Goal: Contribute content: Contribute content

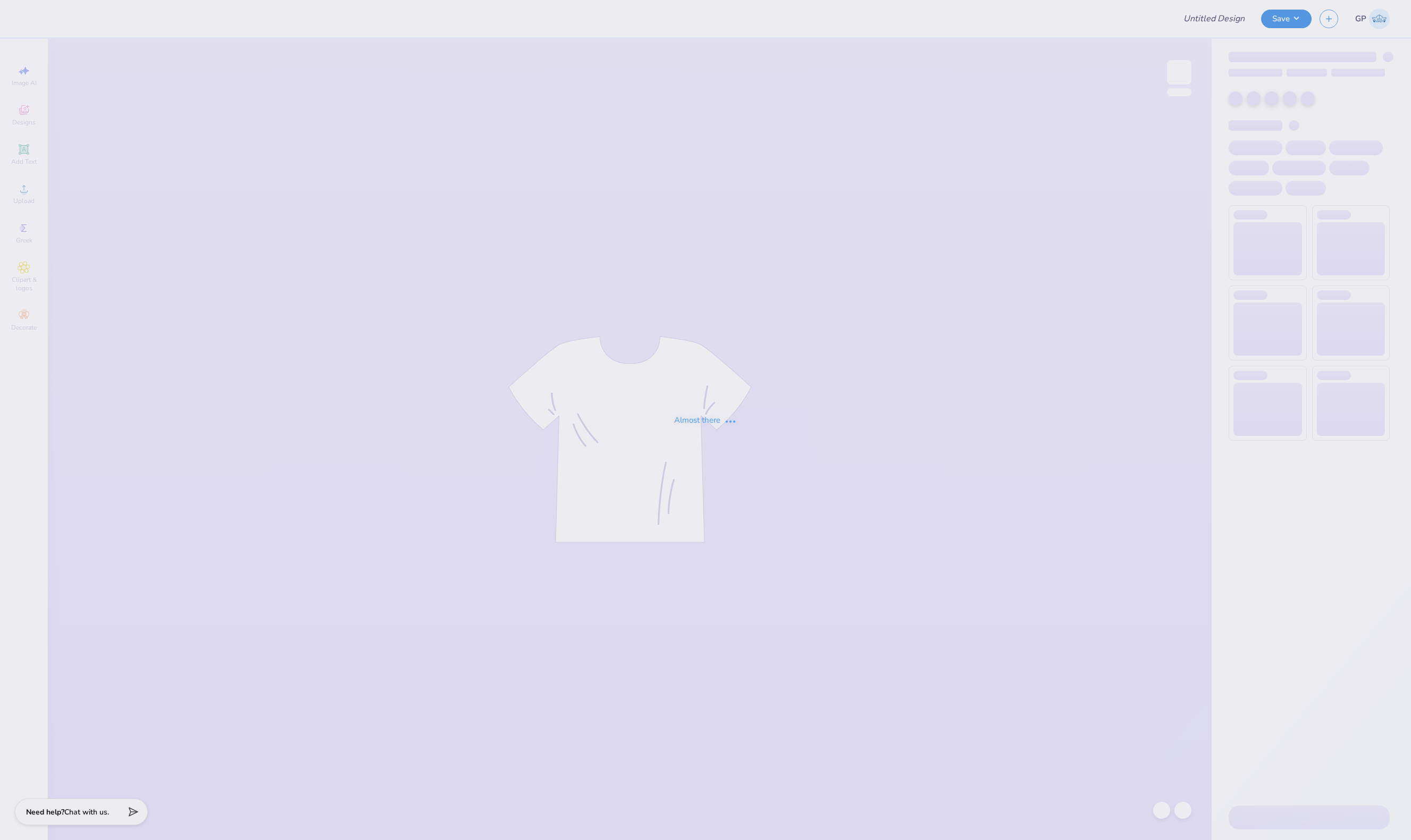
type input "family weekend"
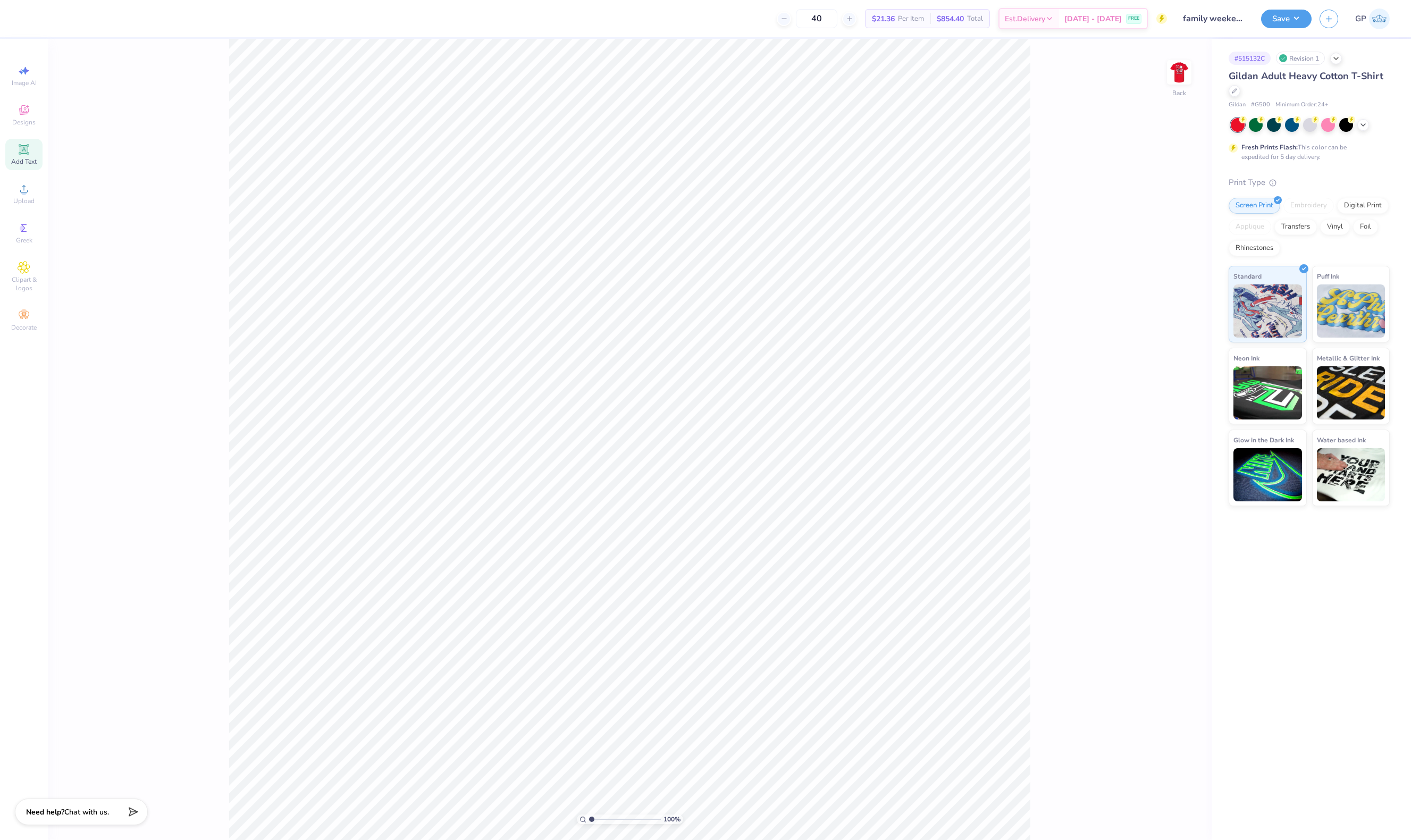
click at [23, 157] on span "Add Text" at bounding box center [24, 161] width 26 height 9
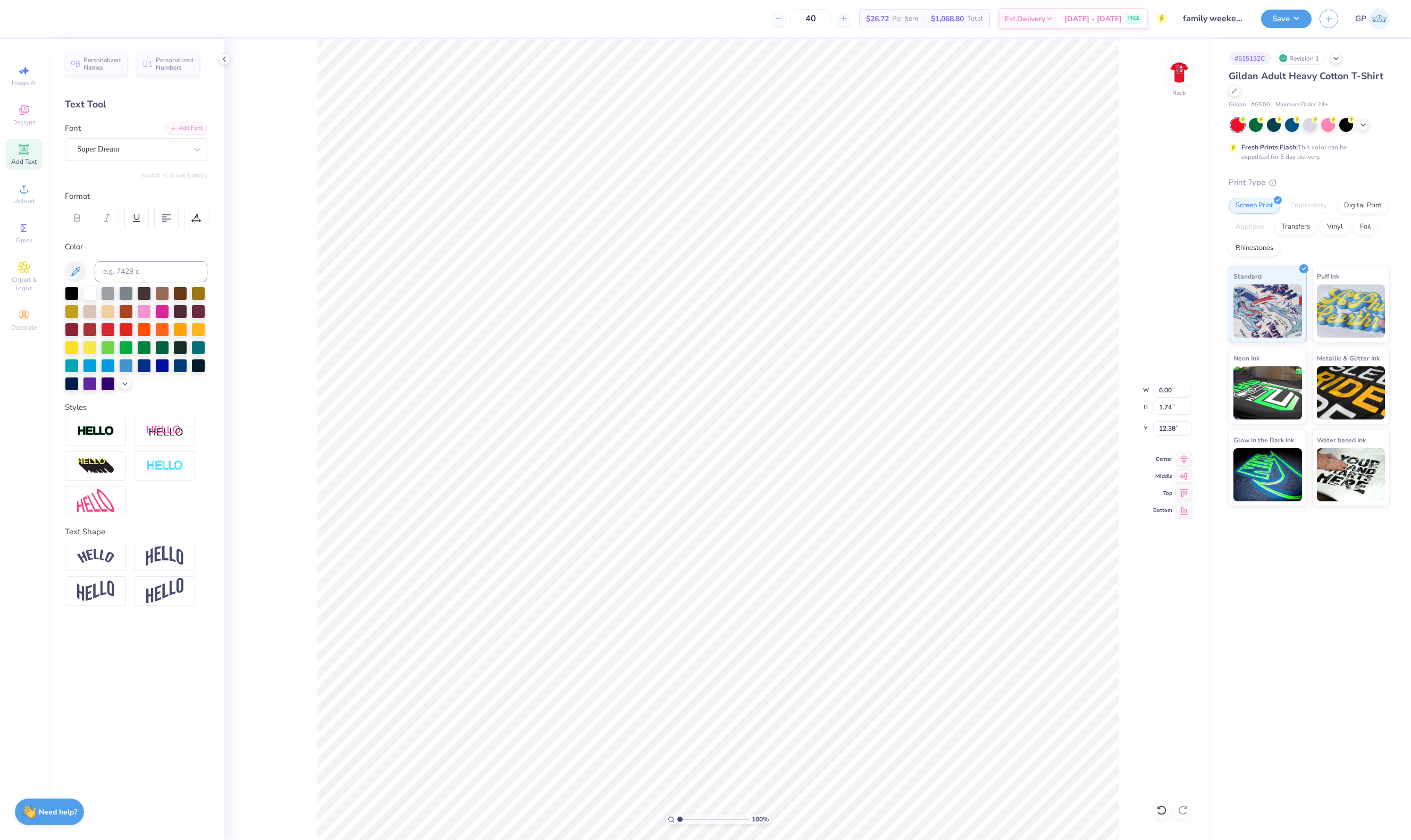
paste textarea "family weekend 2025"
type textarea "family Weekend 2025"
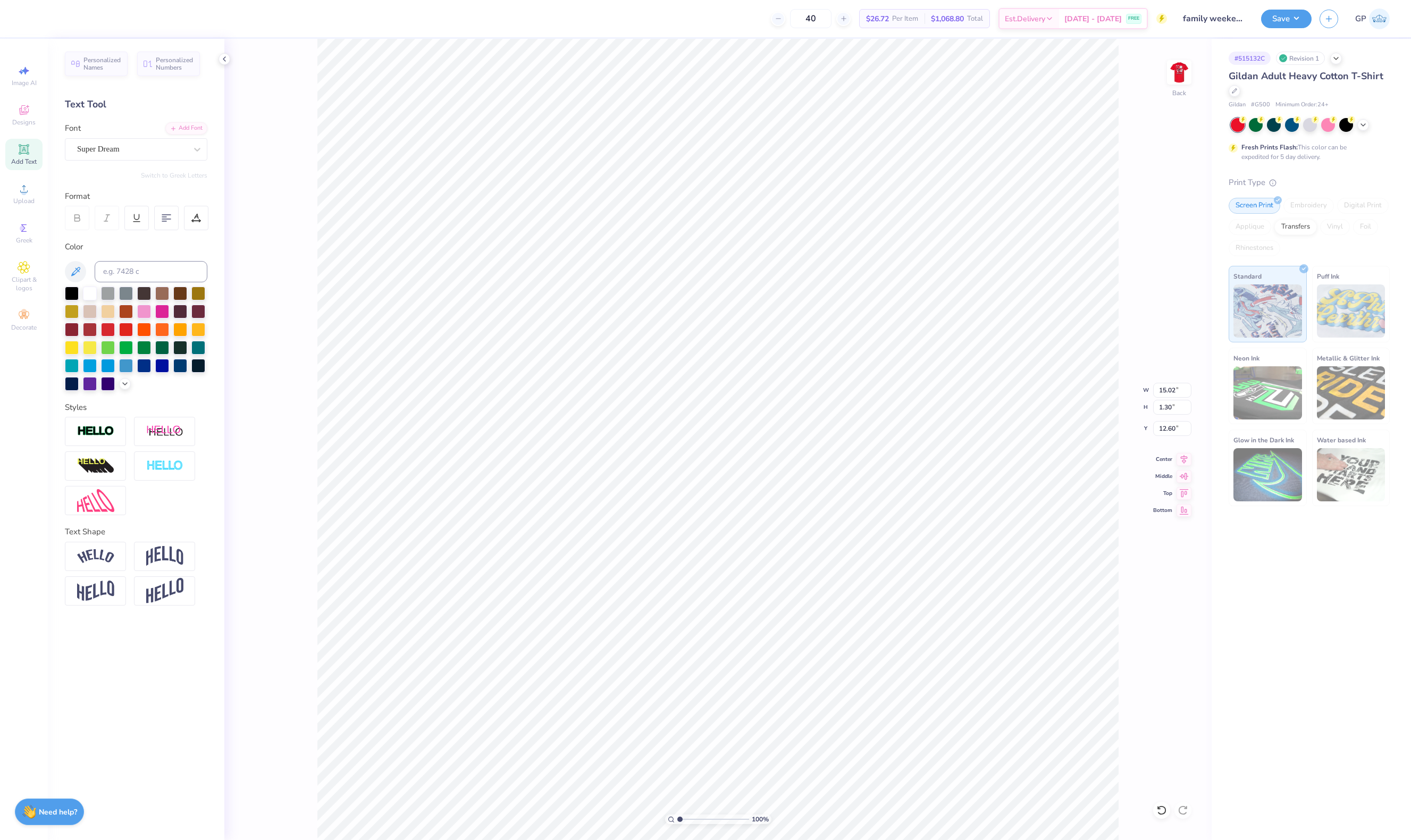
type input "15.02"
type input "1.30"
type input "12.60"
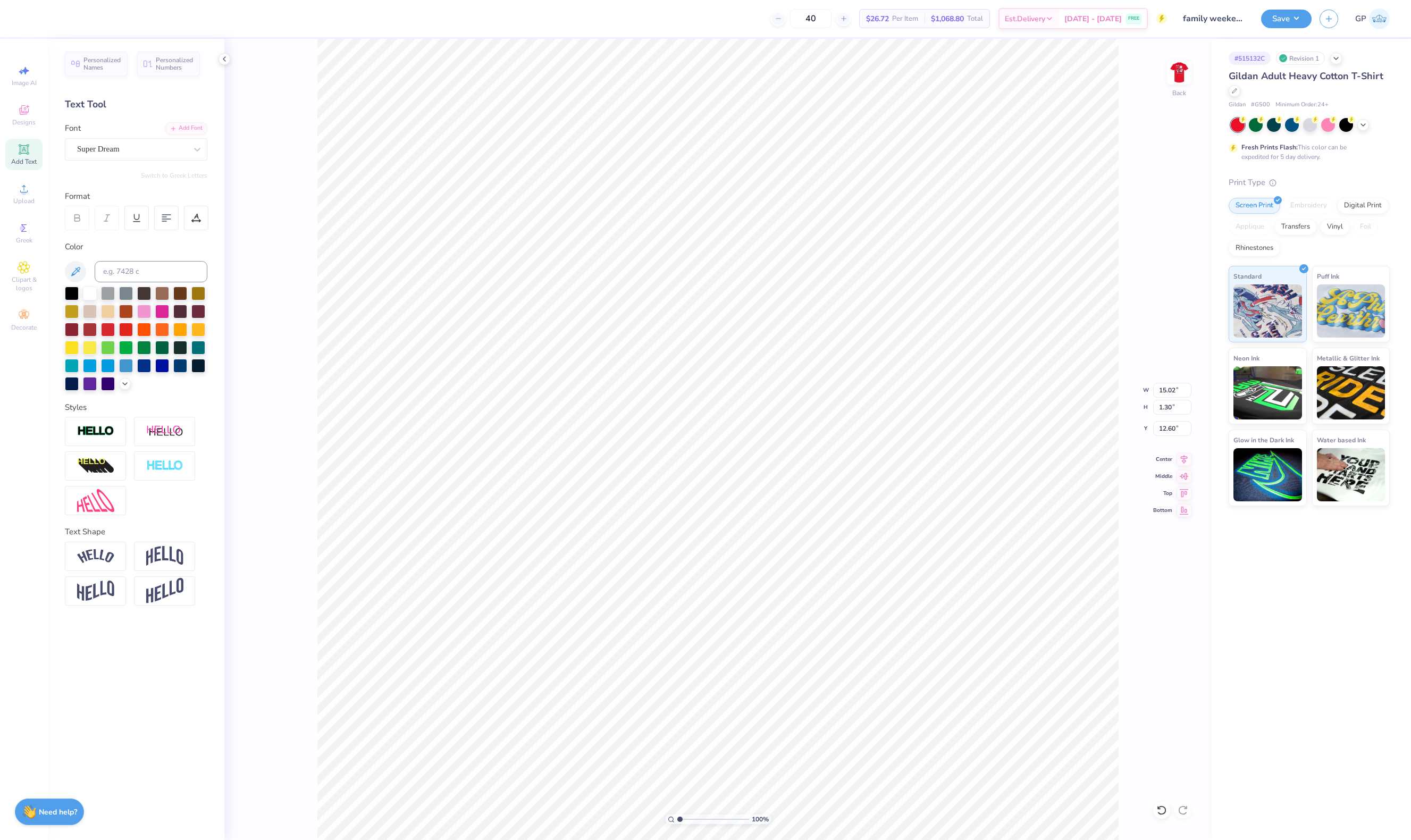
type input "13.90"
type input "1.20"
type textarea "Family Weekend 2025"
click at [195, 127] on div "Add Font" at bounding box center [187, 127] width 42 height 13
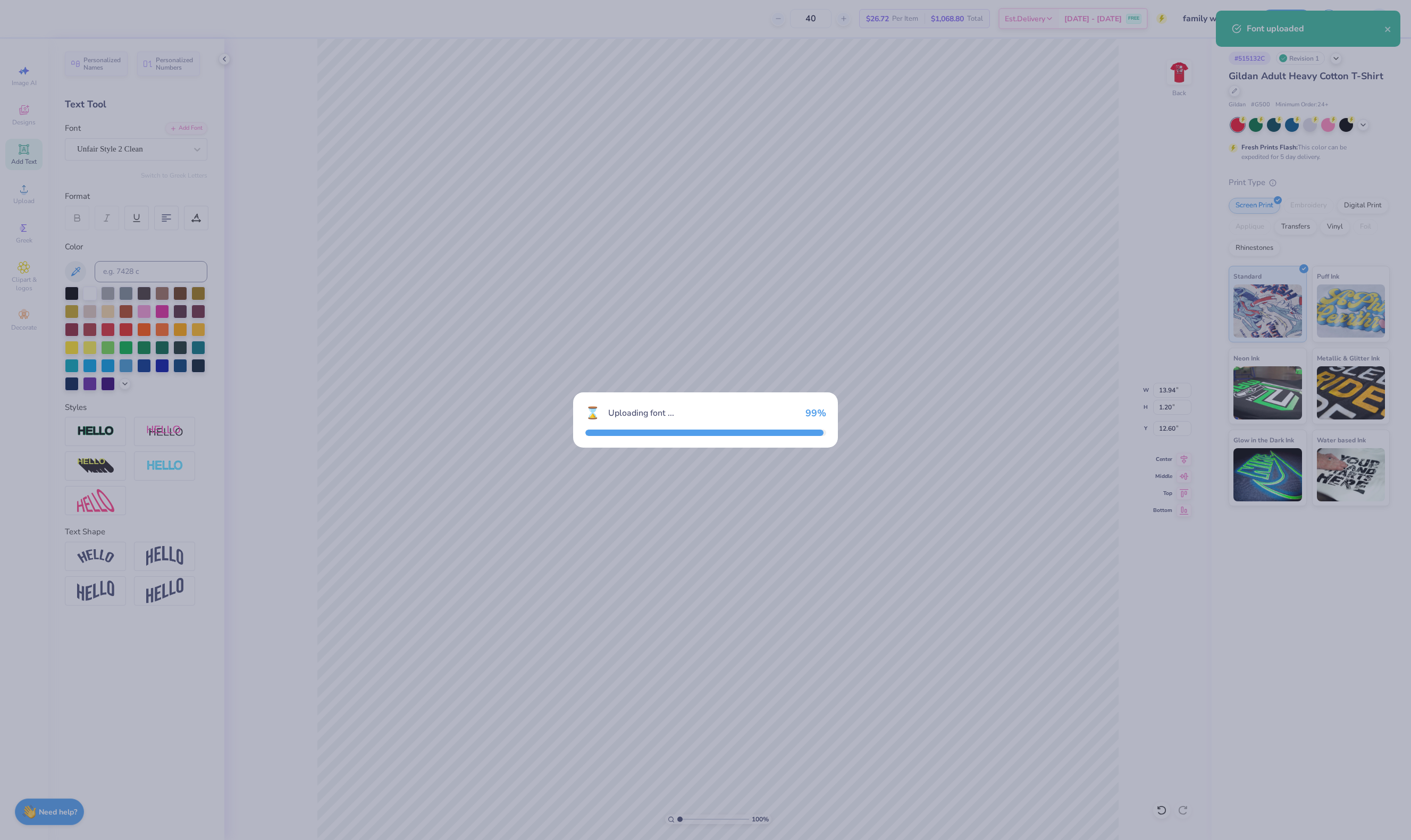
type input "9.27"
type input "0.99"
type input "12.71"
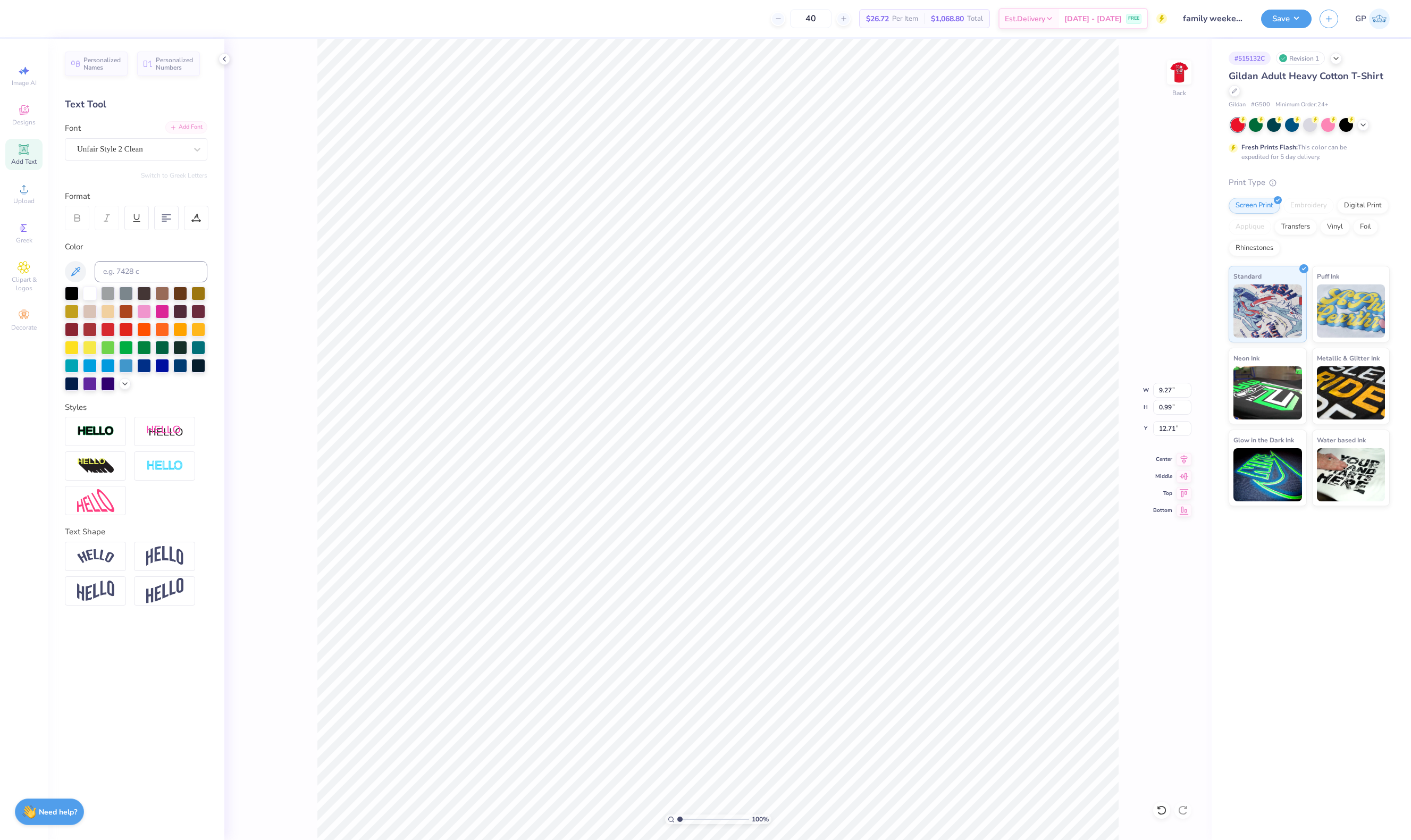
click at [189, 131] on div "Add Font" at bounding box center [187, 127] width 42 height 13
type input "9.07"
click at [700, 817] on input "range" at bounding box center [713, 819] width 72 height 10
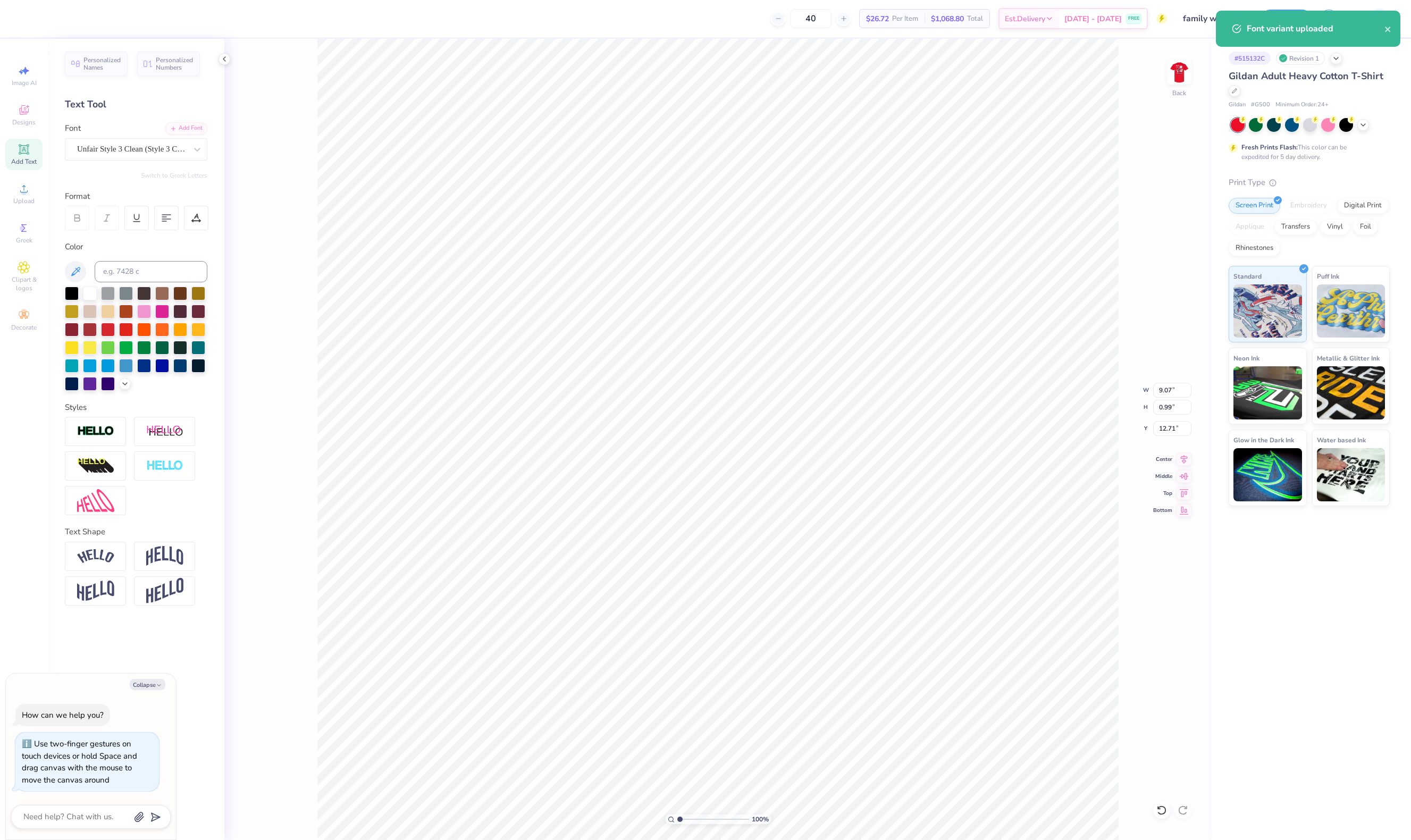
type input "1"
click at [607, 810] on div "100 %" at bounding box center [718, 439] width 801 height 801
click at [18, 180] on div "Upload" at bounding box center [24, 194] width 37 height 32
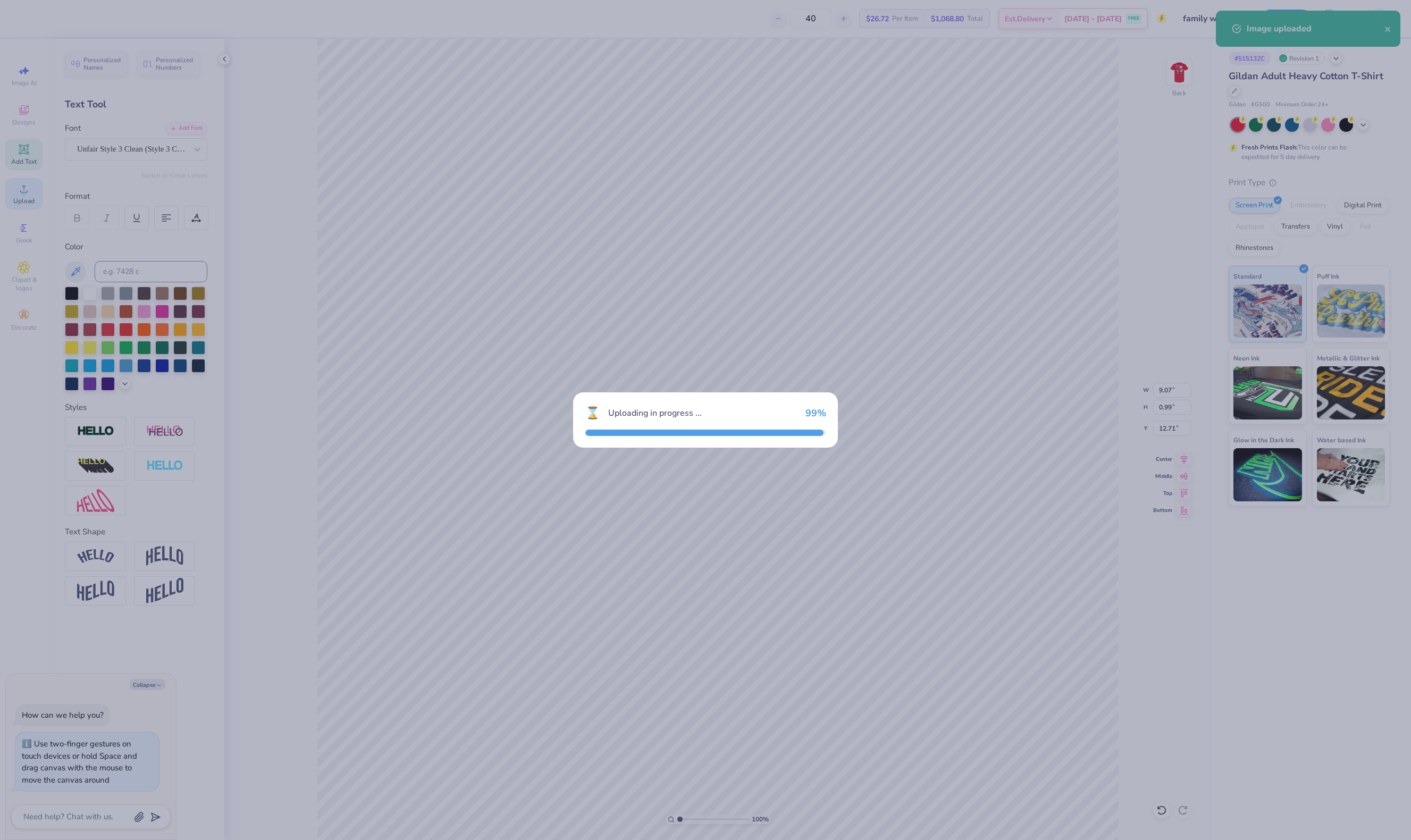
type textarea "x"
type input "13.71"
type input "3.12"
type input "11.69"
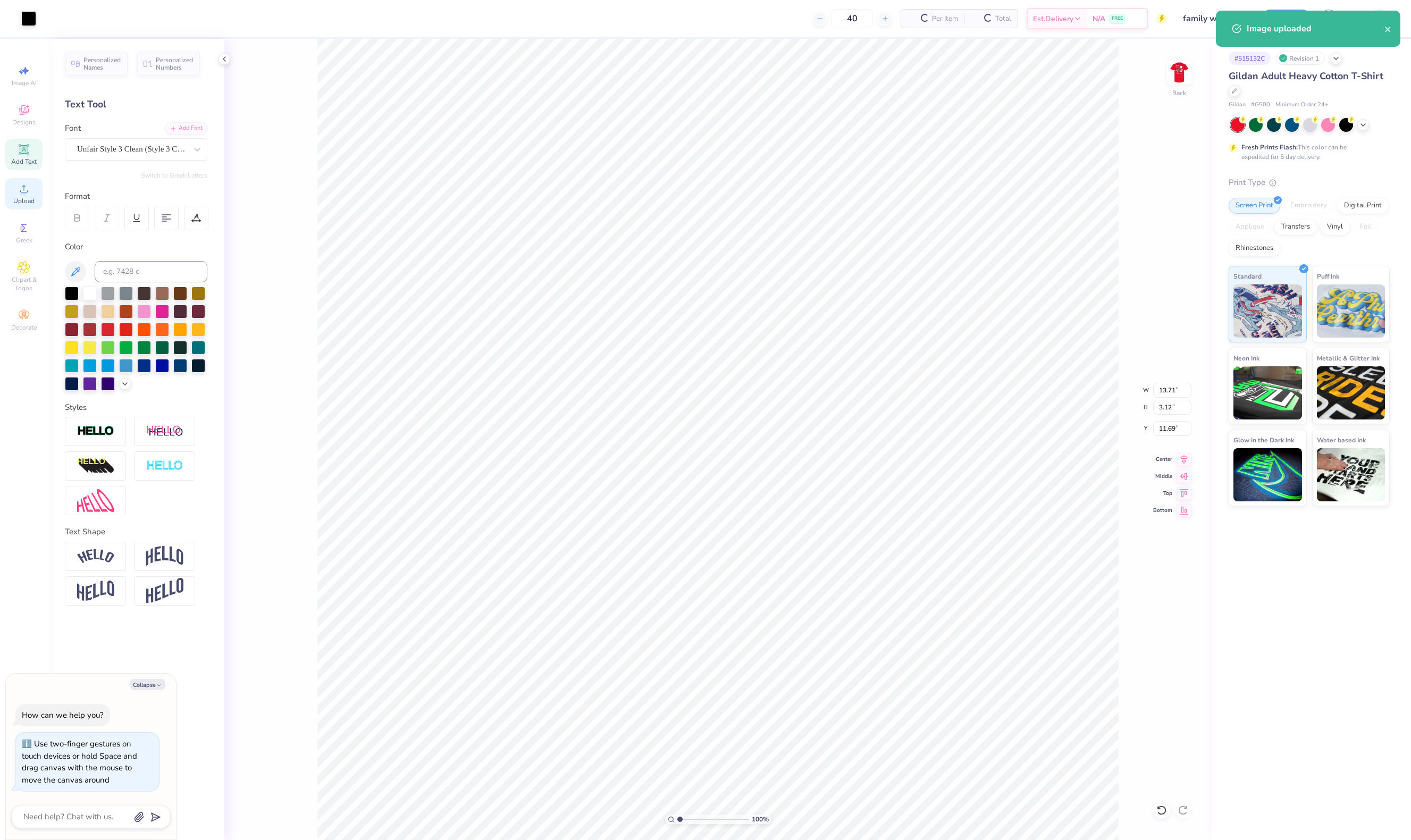
type textarea "x"
type input "8.08"
type textarea "x"
type input "9.07"
type input "0.99"
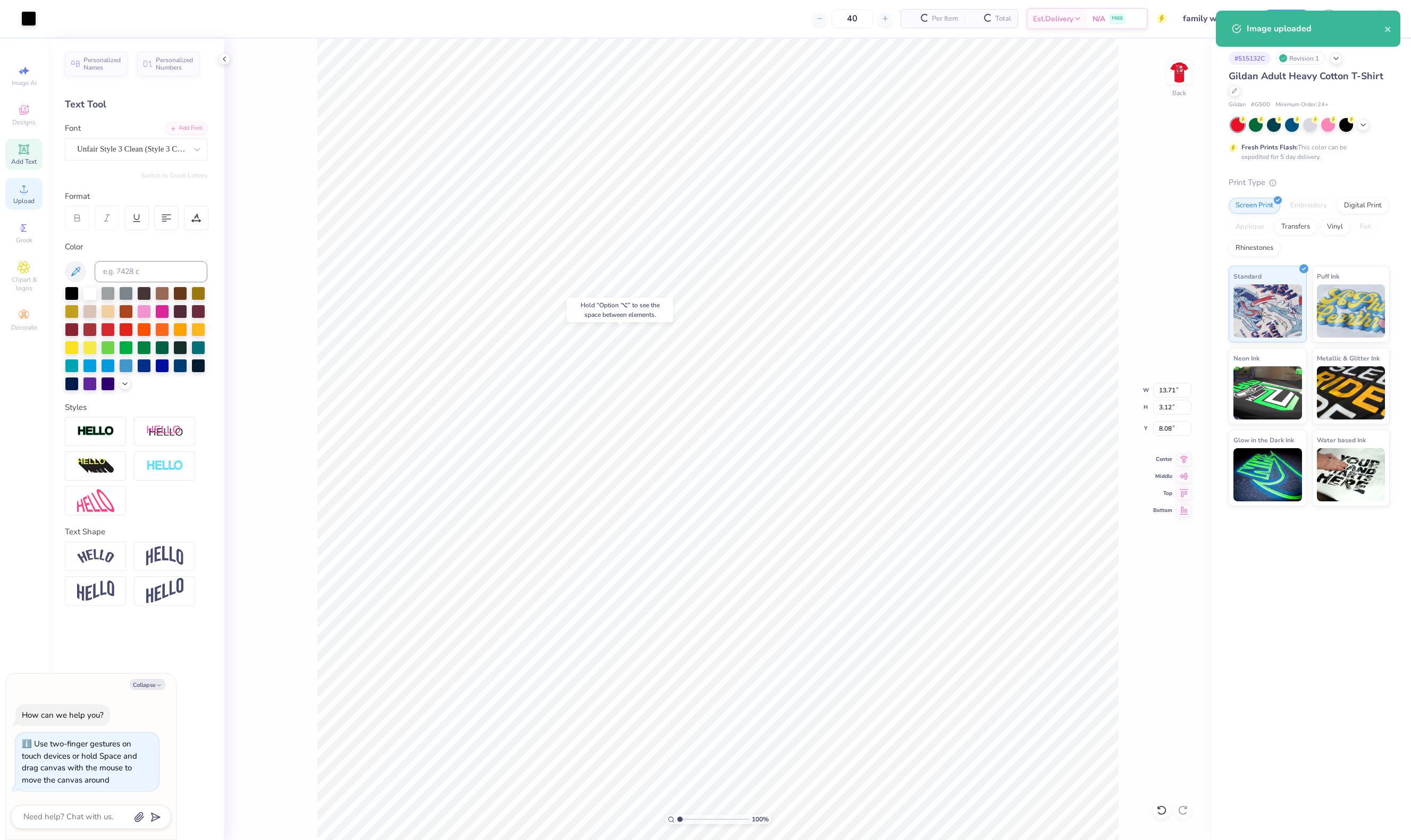
type input "12.71"
type textarea "x"
type input "9.98"
type textarea "x"
type input "13.71"
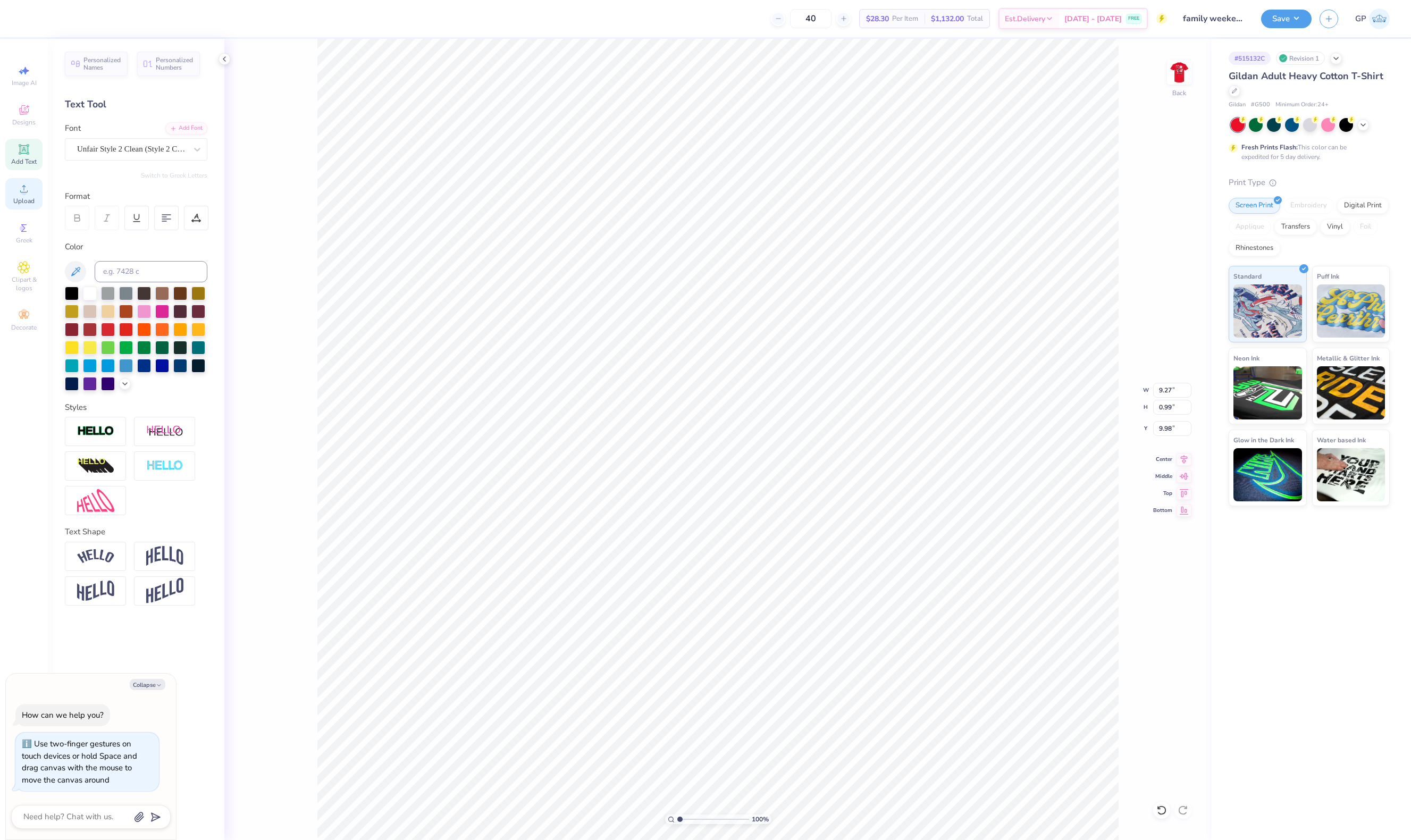
type input "3.12"
type input "8.08"
type textarea "x"
type input "8.14"
type textarea "x"
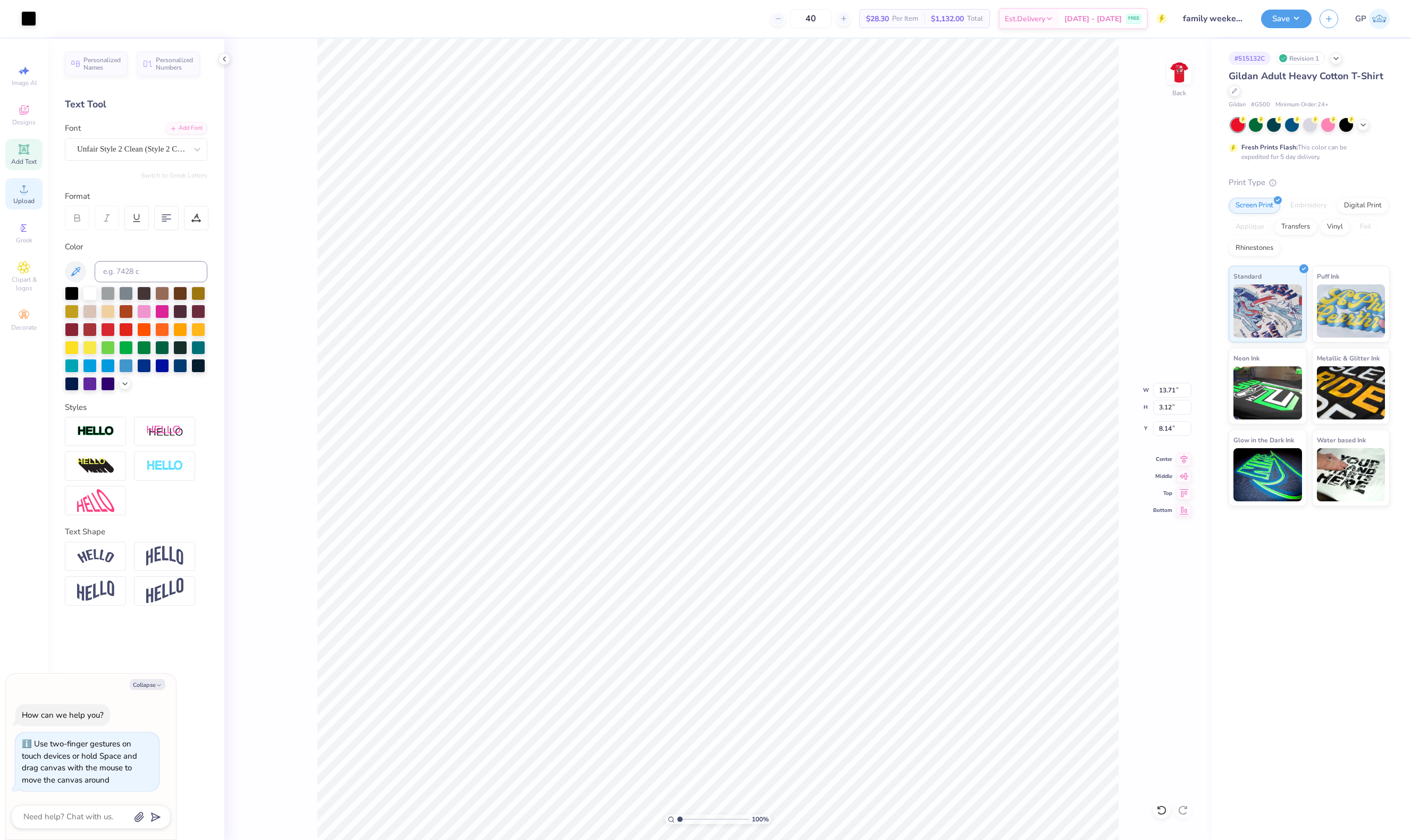
type input "8.08"
type textarea "x"
type input "9.27"
type input "0.99"
type input "9.98"
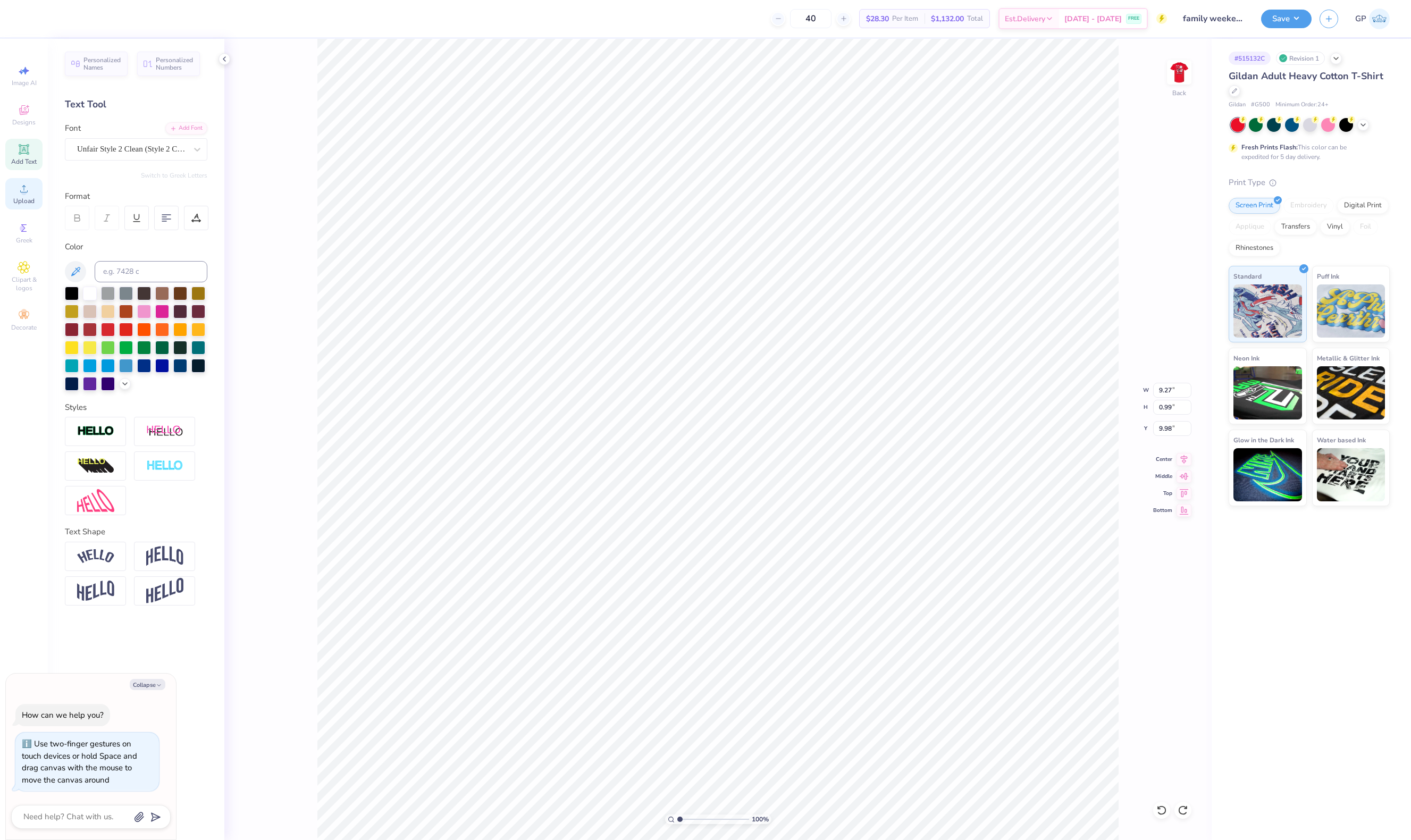
type textarea "x"
type input "10.61"
type input "1.13"
type textarea "x"
type input "3.02"
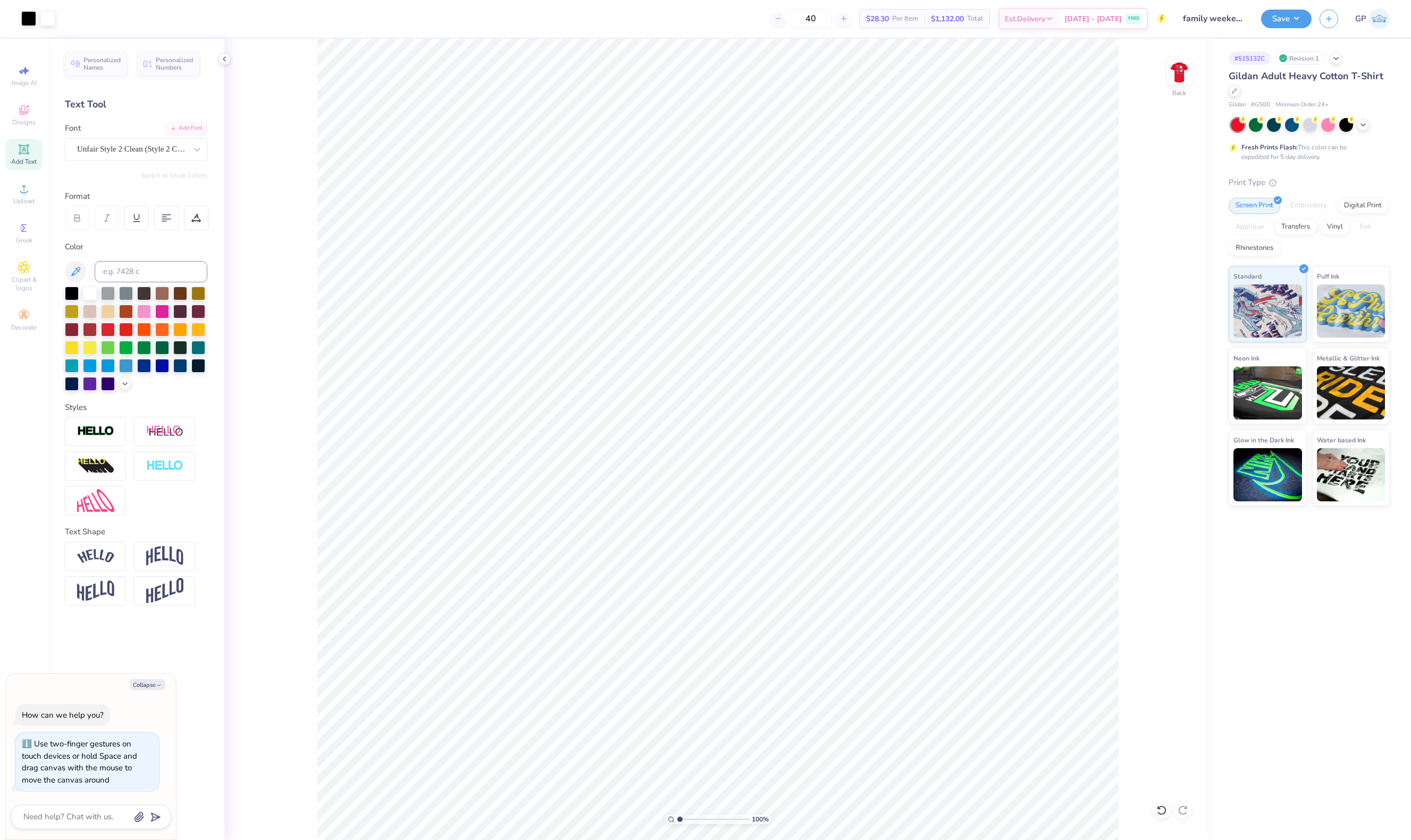
click at [694, 818] on input "range" at bounding box center [713, 819] width 72 height 10
type textarea "x"
type input "10.03"
drag, startPoint x: 690, startPoint y: 816, endPoint x: 629, endPoint y: 816, distance: 61.0
type input "1"
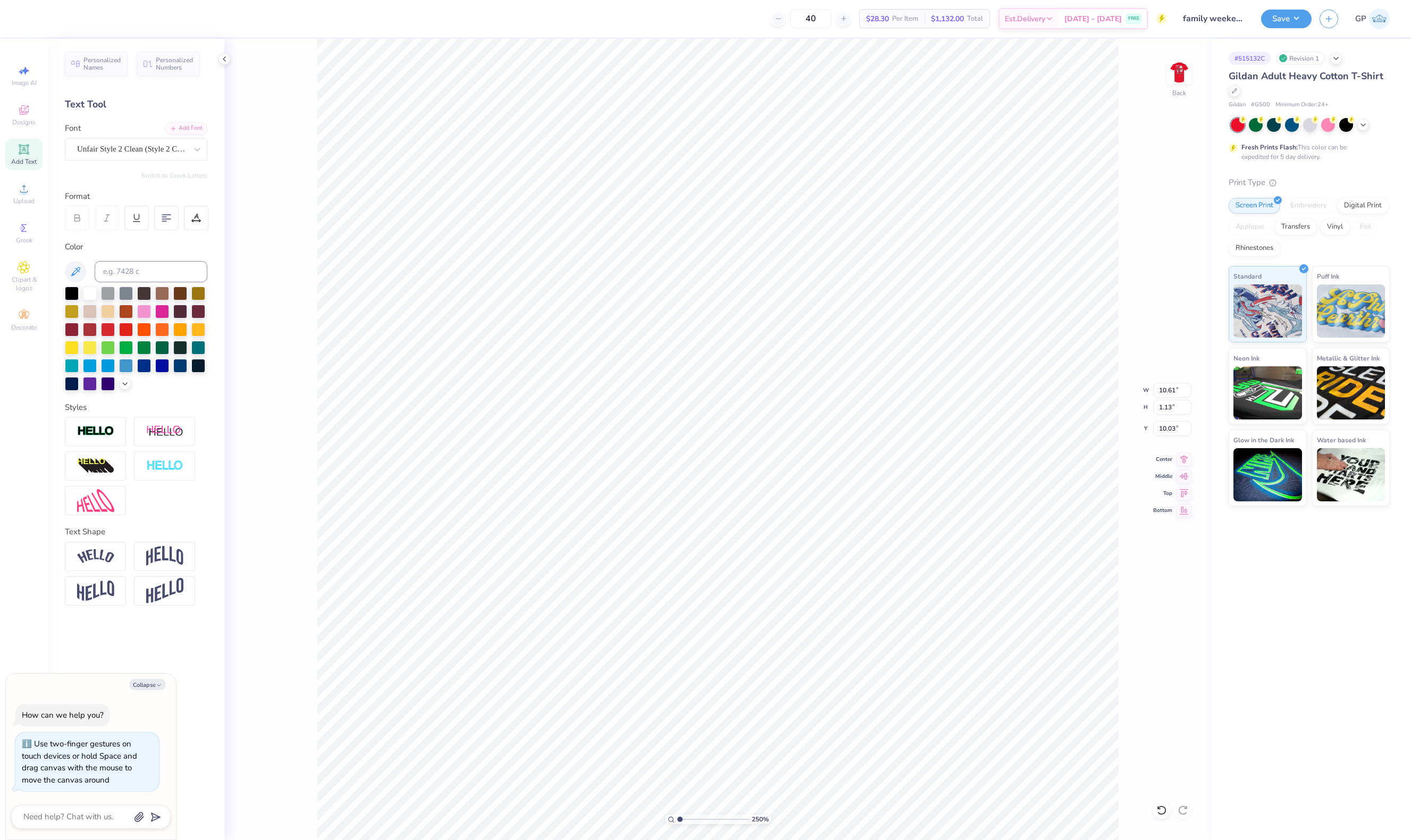
click at [677, 816] on input "range" at bounding box center [713, 819] width 72 height 10
click at [31, 199] on span "Upload" at bounding box center [24, 201] width 21 height 9
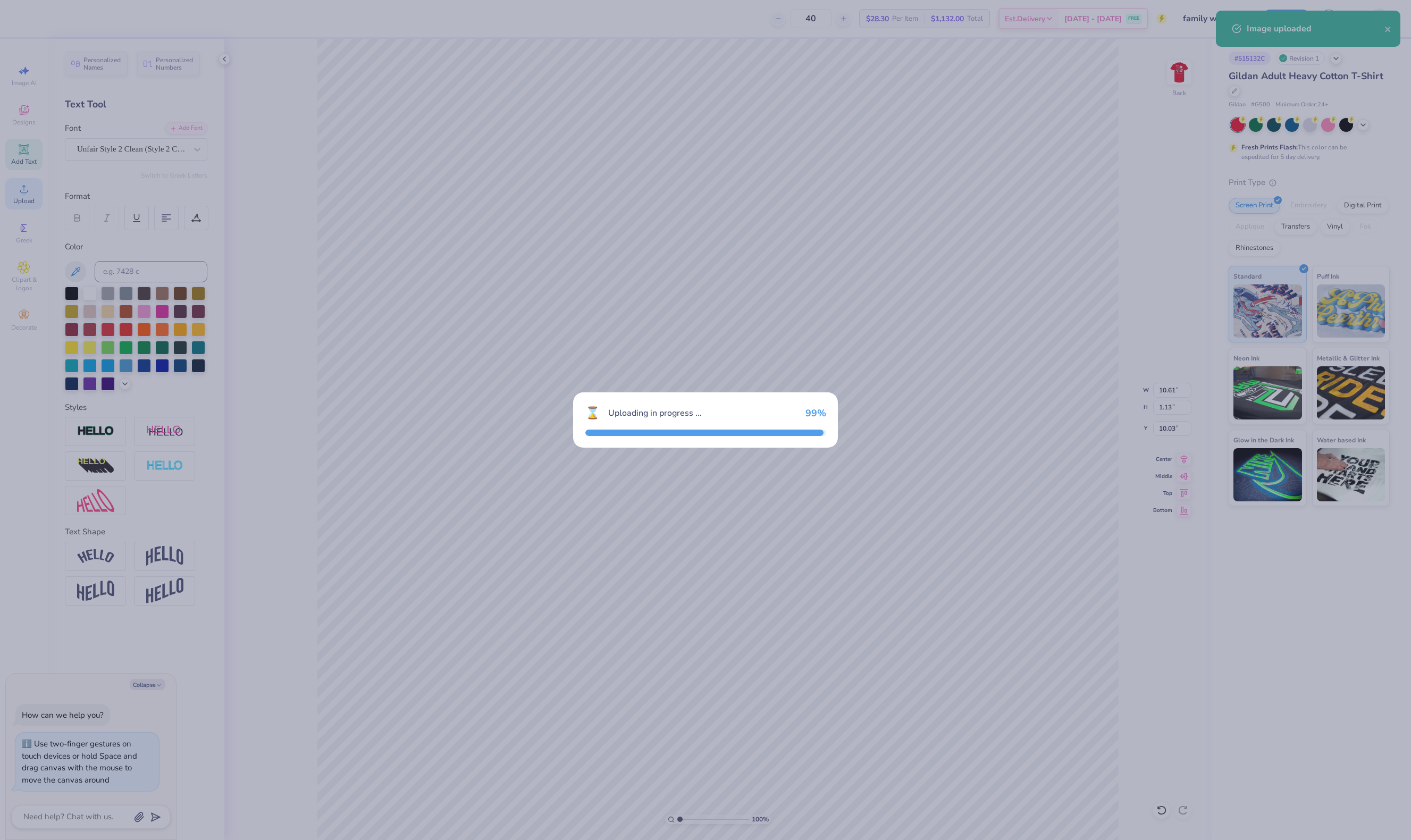
type textarea "x"
type input "13.71"
type input "1.75"
type input "12.38"
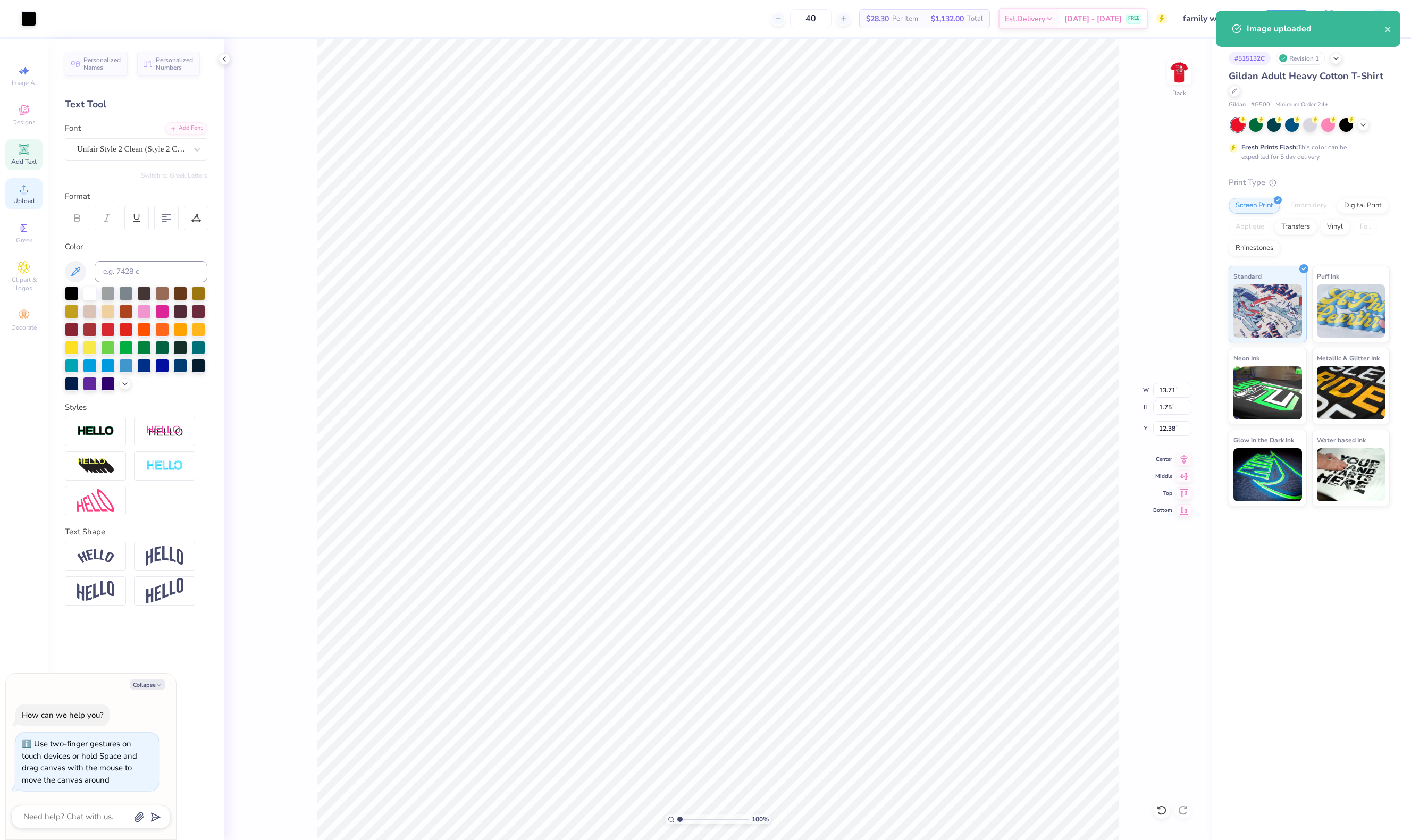
type textarea "x"
type input "8.08"
click at [702, 640] on li "Send to Back" at bounding box center [716, 639] width 83 height 20
type textarea "x"
type input "3.12"
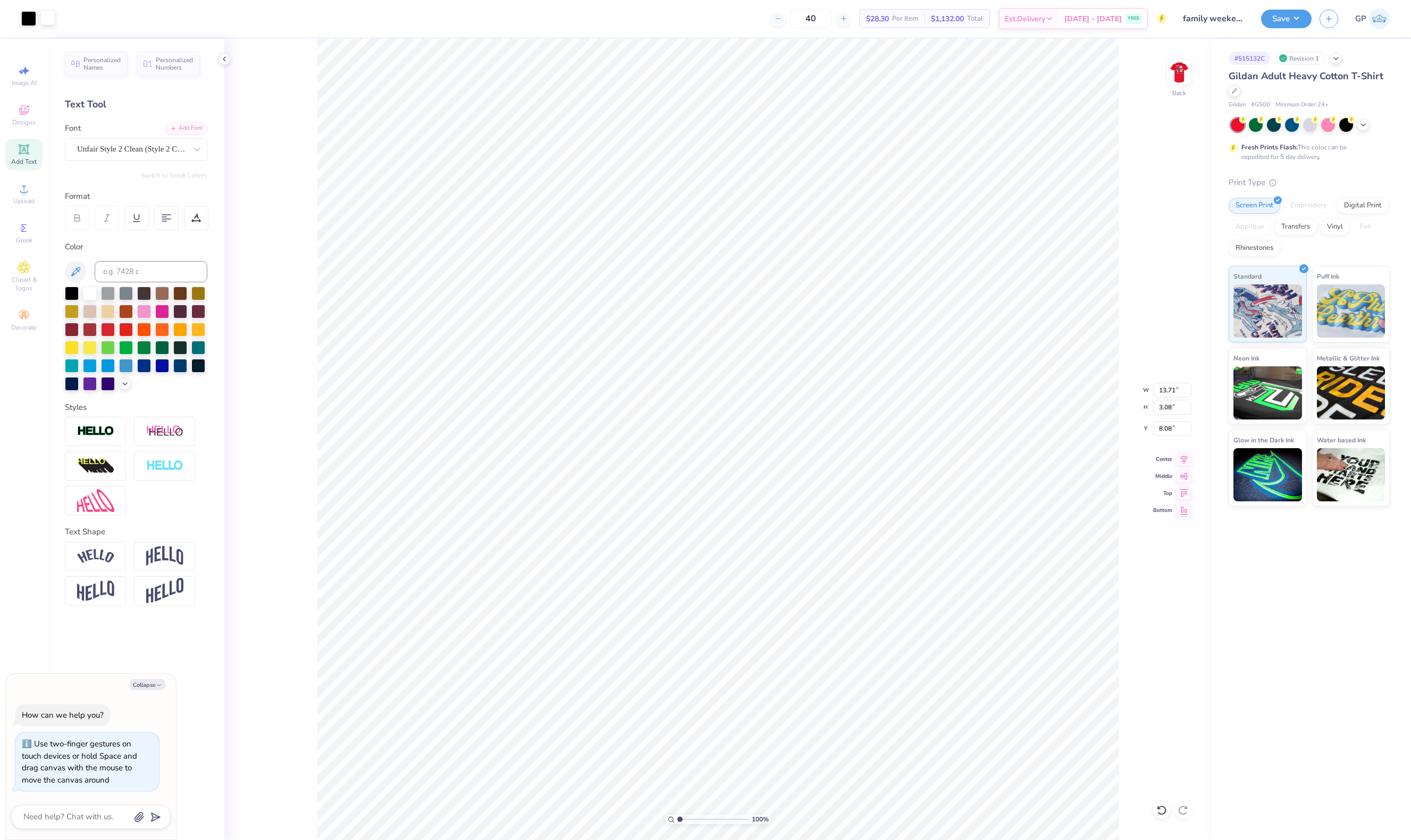
click at [53, 14] on div at bounding box center [48, 17] width 15 height 15
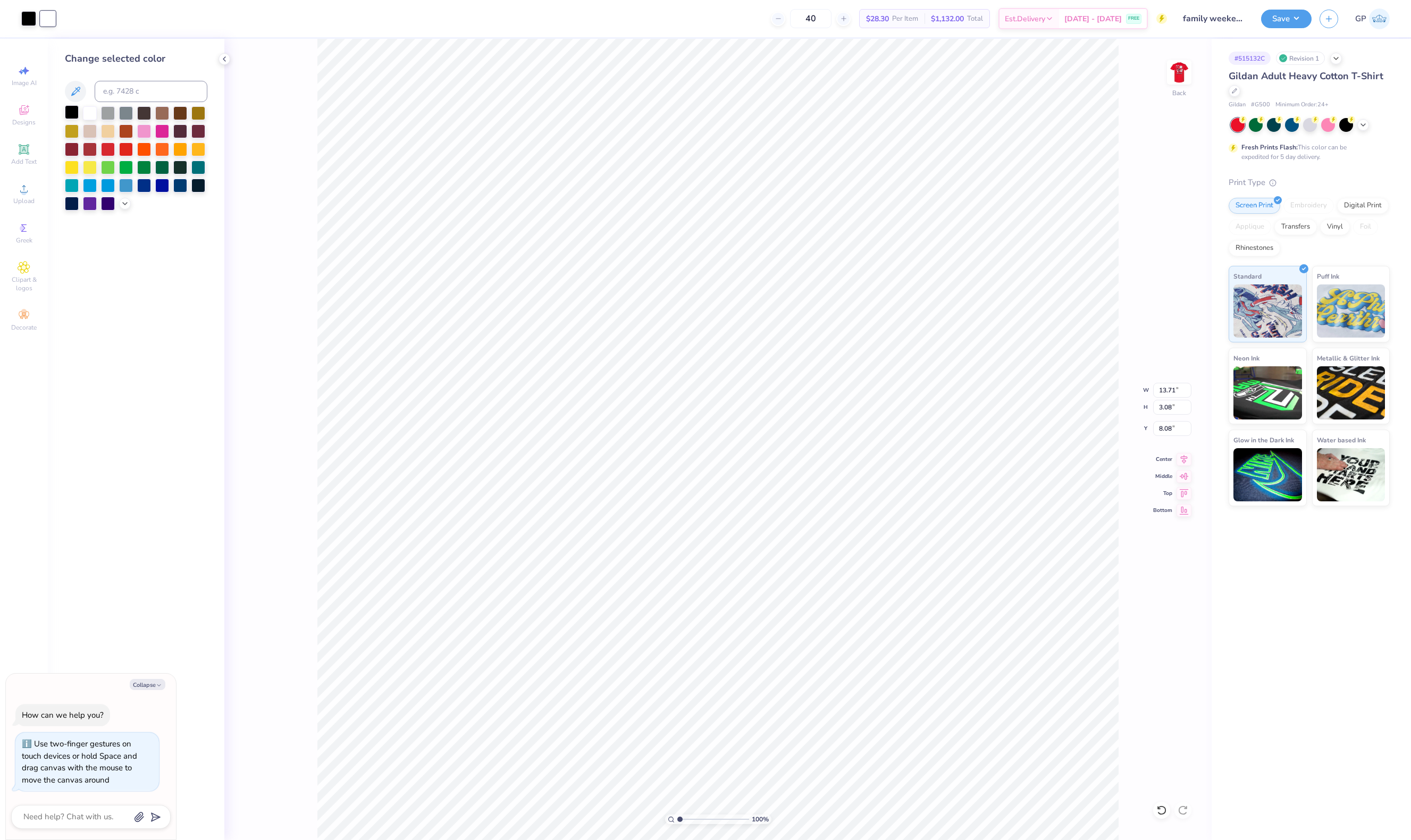
click at [73, 113] on div at bounding box center [71, 112] width 14 height 14
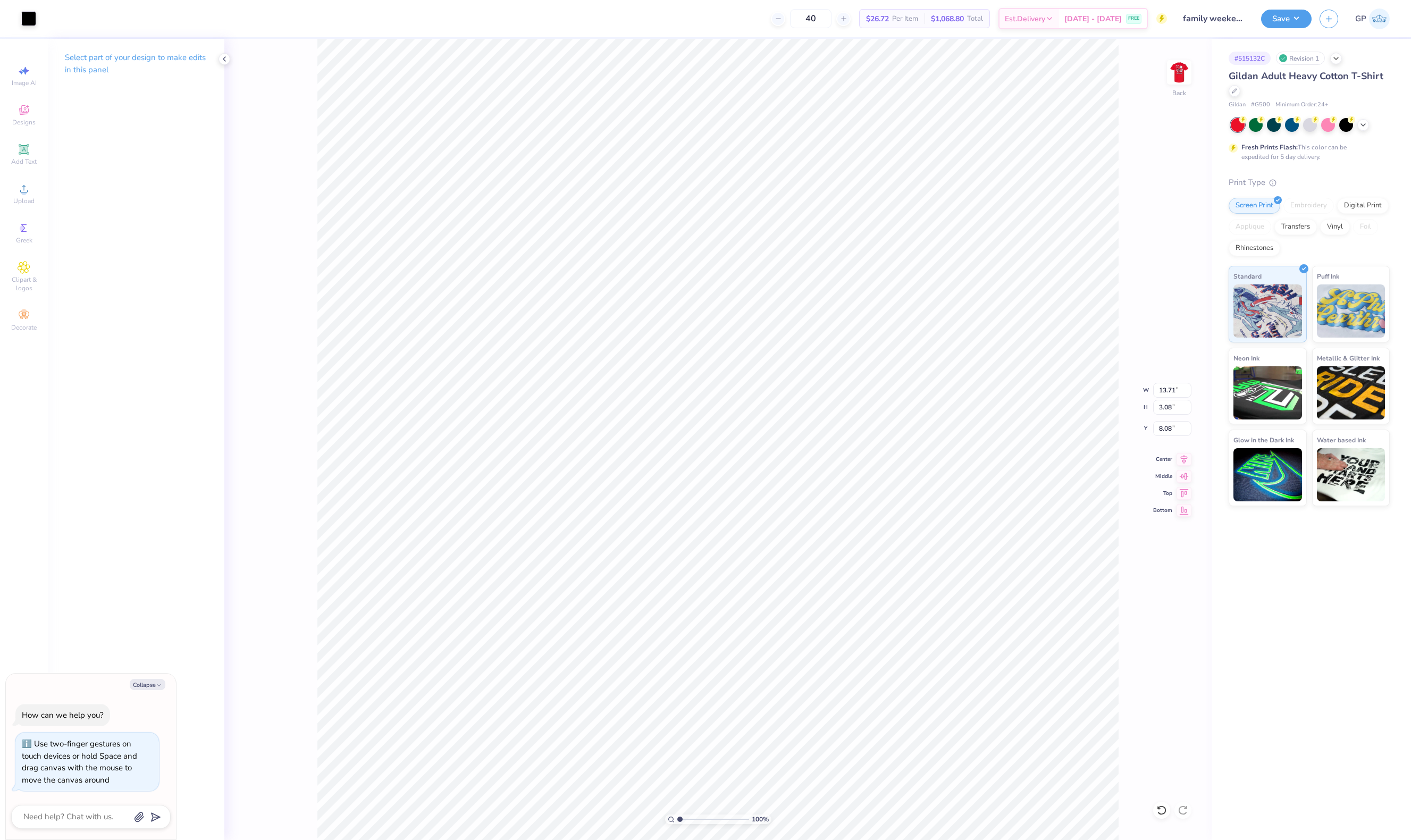
type textarea "x"
click at [1157, 384] on input "13.71" at bounding box center [1172, 390] width 38 height 15
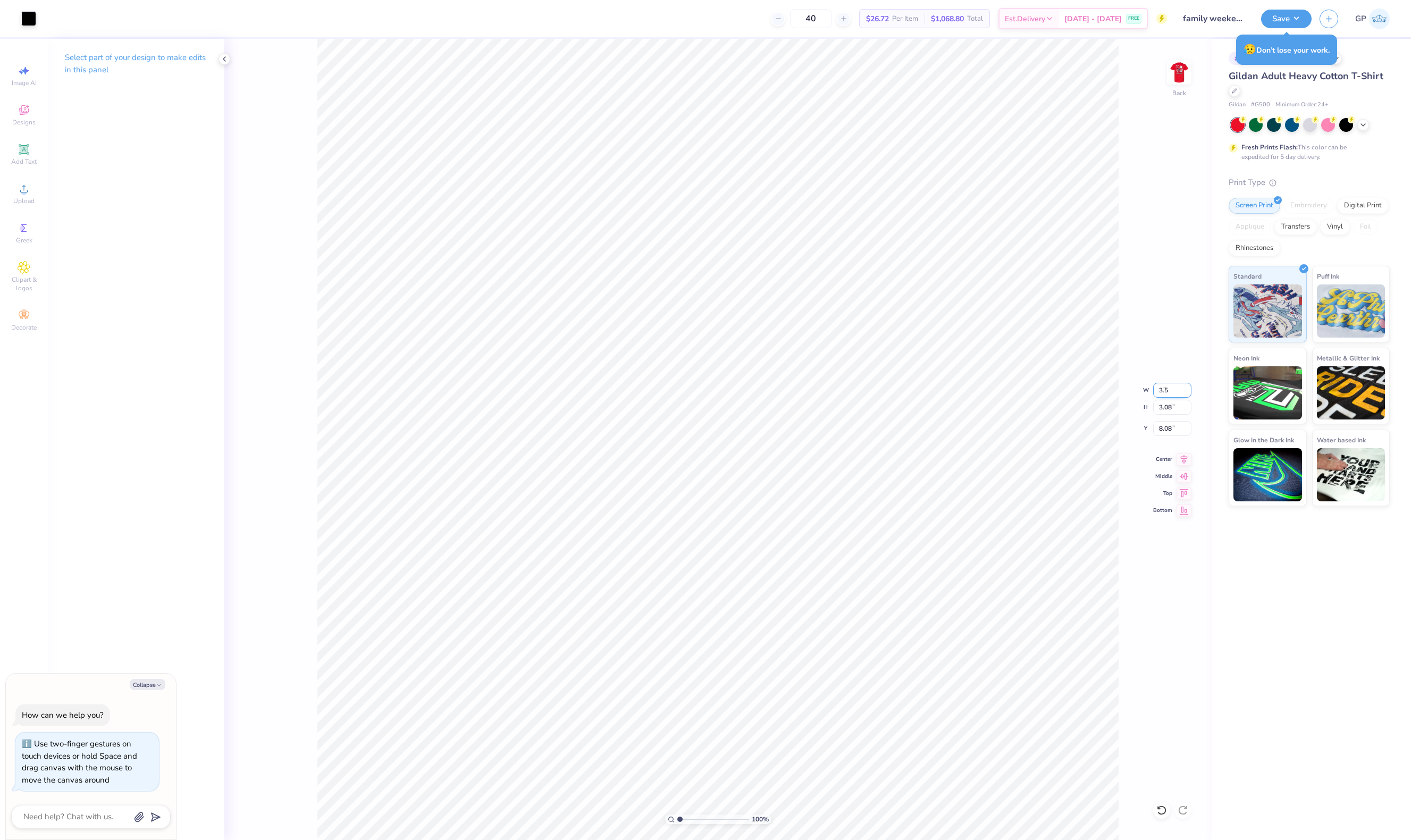
type input "3.5"
type textarea "x"
type input "3.50"
type input "0.79"
type input "9.22"
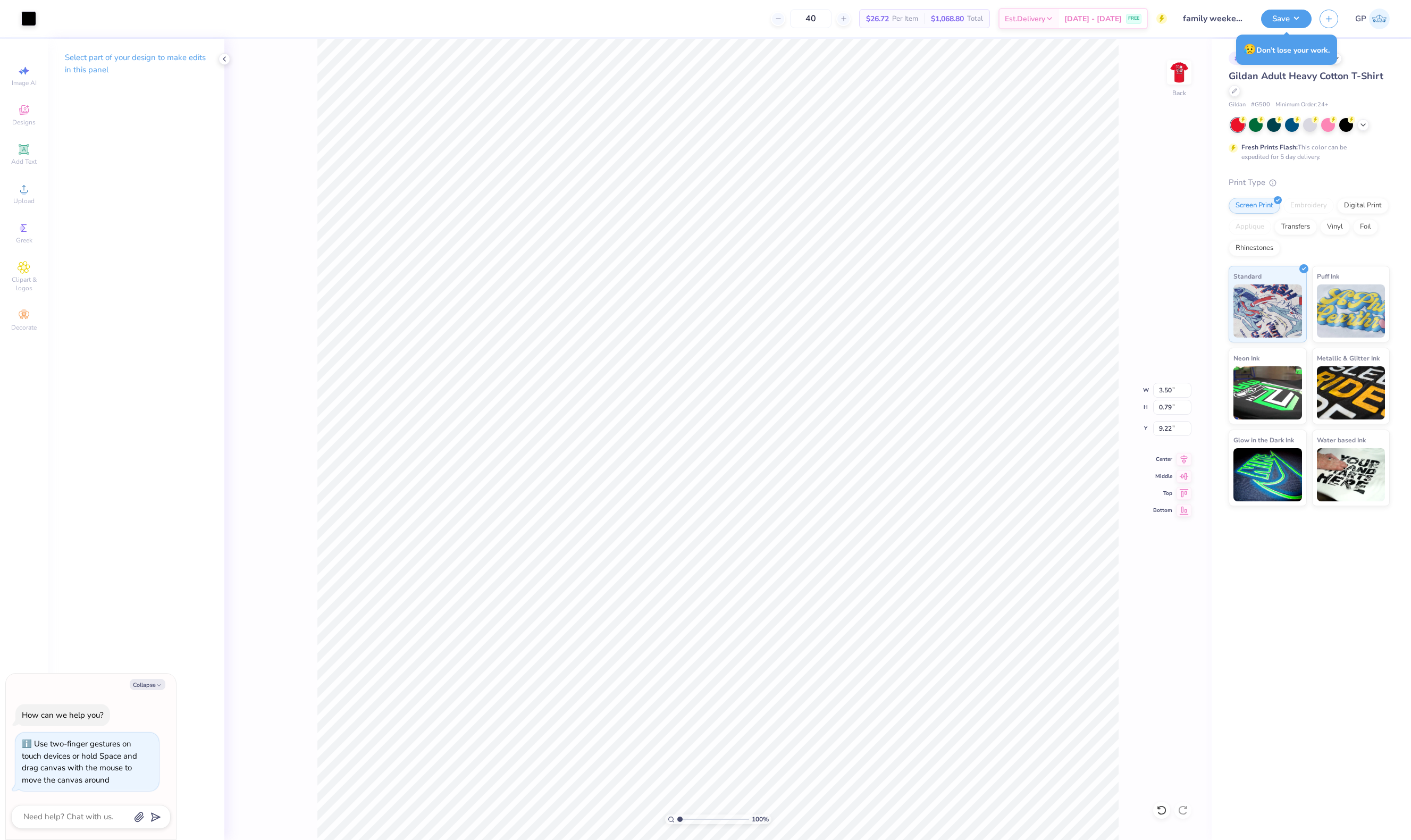
type textarea "x"
type input "3.00"
click at [1162, 420] on div "100 % Back W 3.50 3.50 " H 0.79 0.79 " Y 3.00 3.00 " Center Middle Top Bottom" at bounding box center [718, 439] width 987 height 801
click at [1164, 424] on div "100 % Back W 3.50 H 0.79 Y 3.00 Center Middle Top Bottom" at bounding box center [718, 439] width 987 height 801
type textarea "x"
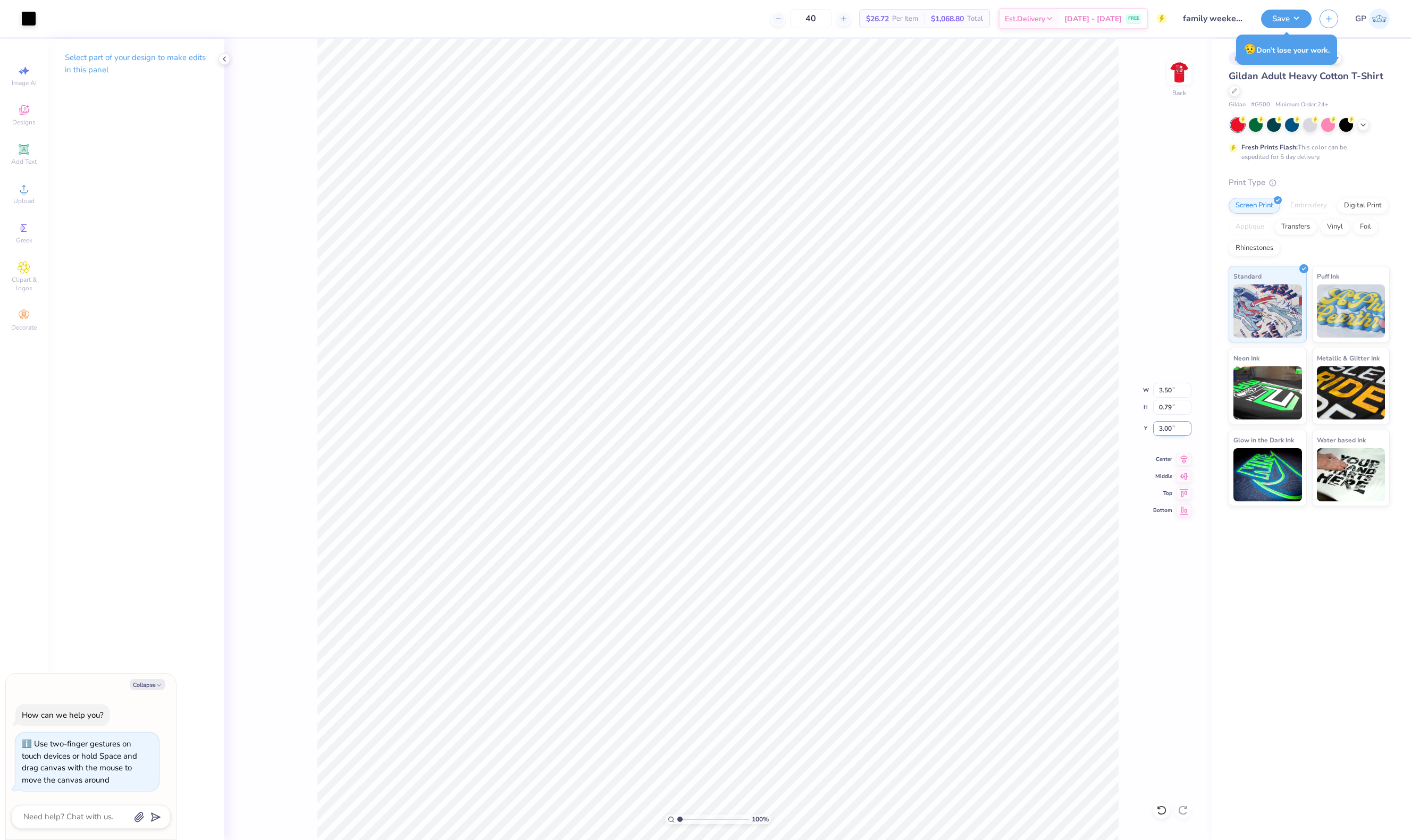
click at [1167, 434] on input "3.00" at bounding box center [1172, 428] width 38 height 15
type input "3"
type textarea "x"
